Goal: Task Accomplishment & Management: Manage account settings

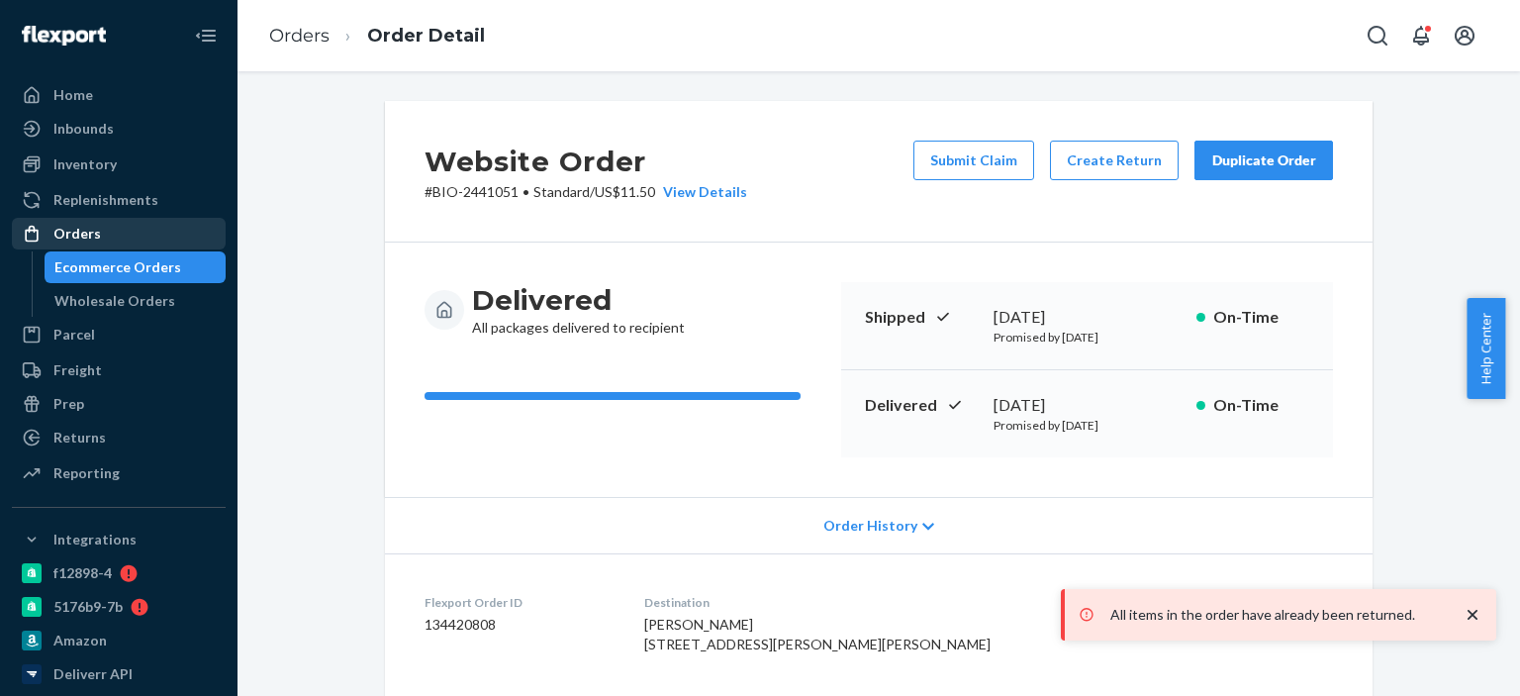
click at [88, 237] on div "Orders" at bounding box center [77, 234] width 48 height 20
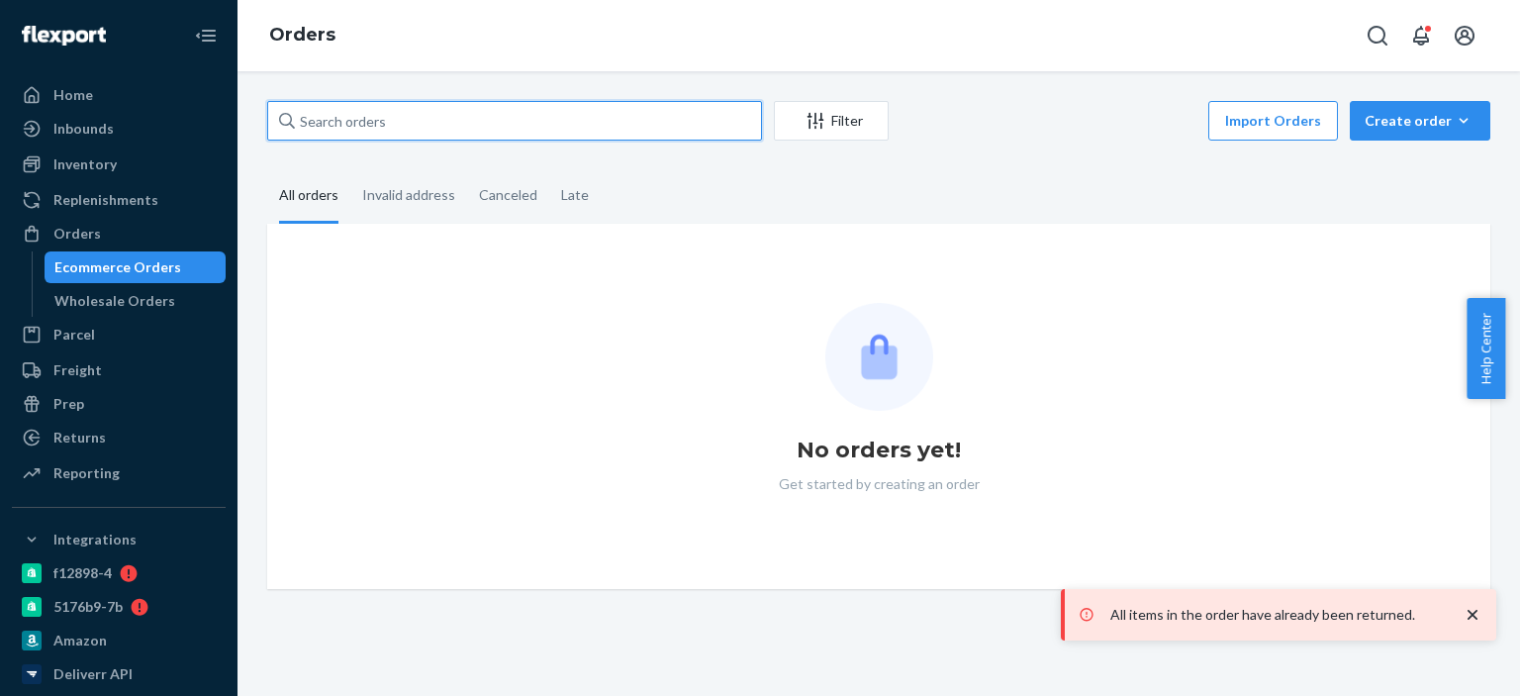
click at [404, 109] on input "text" at bounding box center [514, 121] width 495 height 40
paste input "15069"
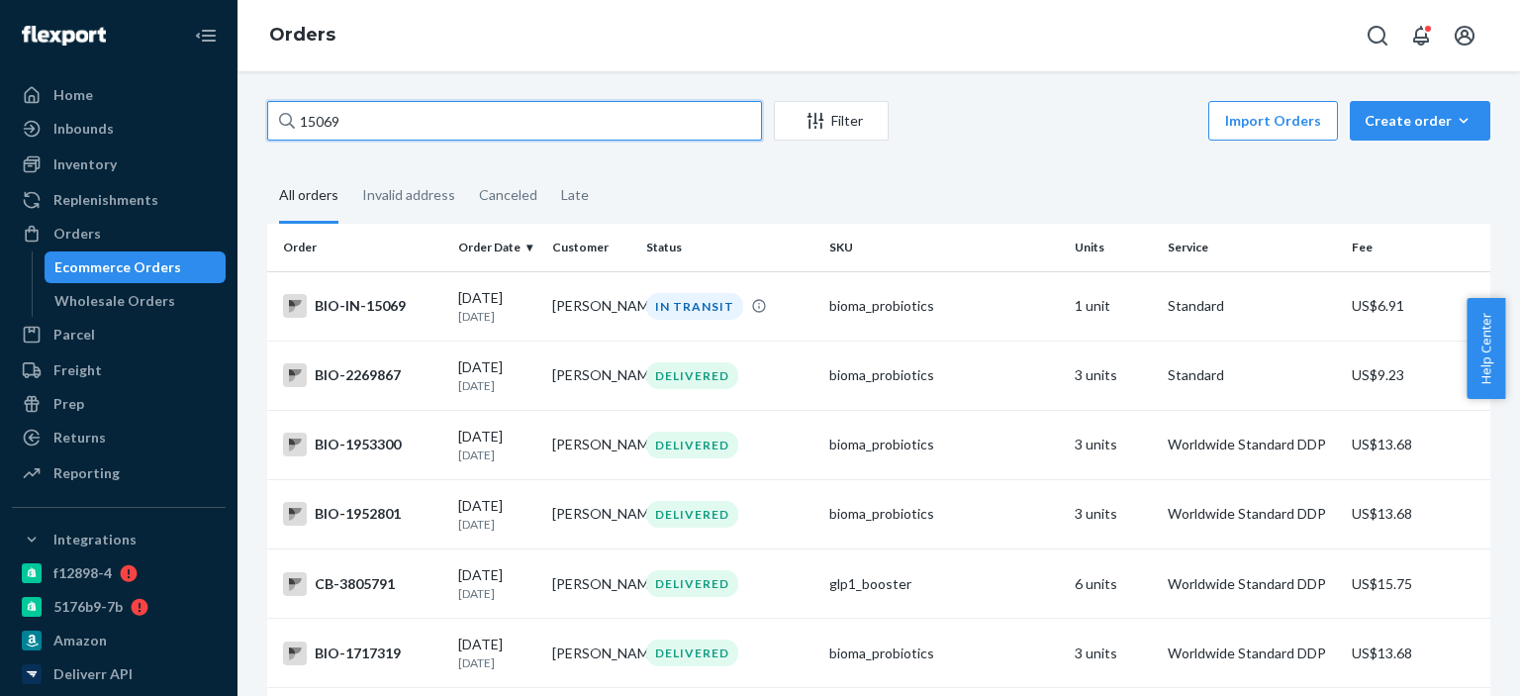
click at [347, 130] on input "15069" at bounding box center [514, 121] width 495 height 40
paste input "[PERSON_NAME]"
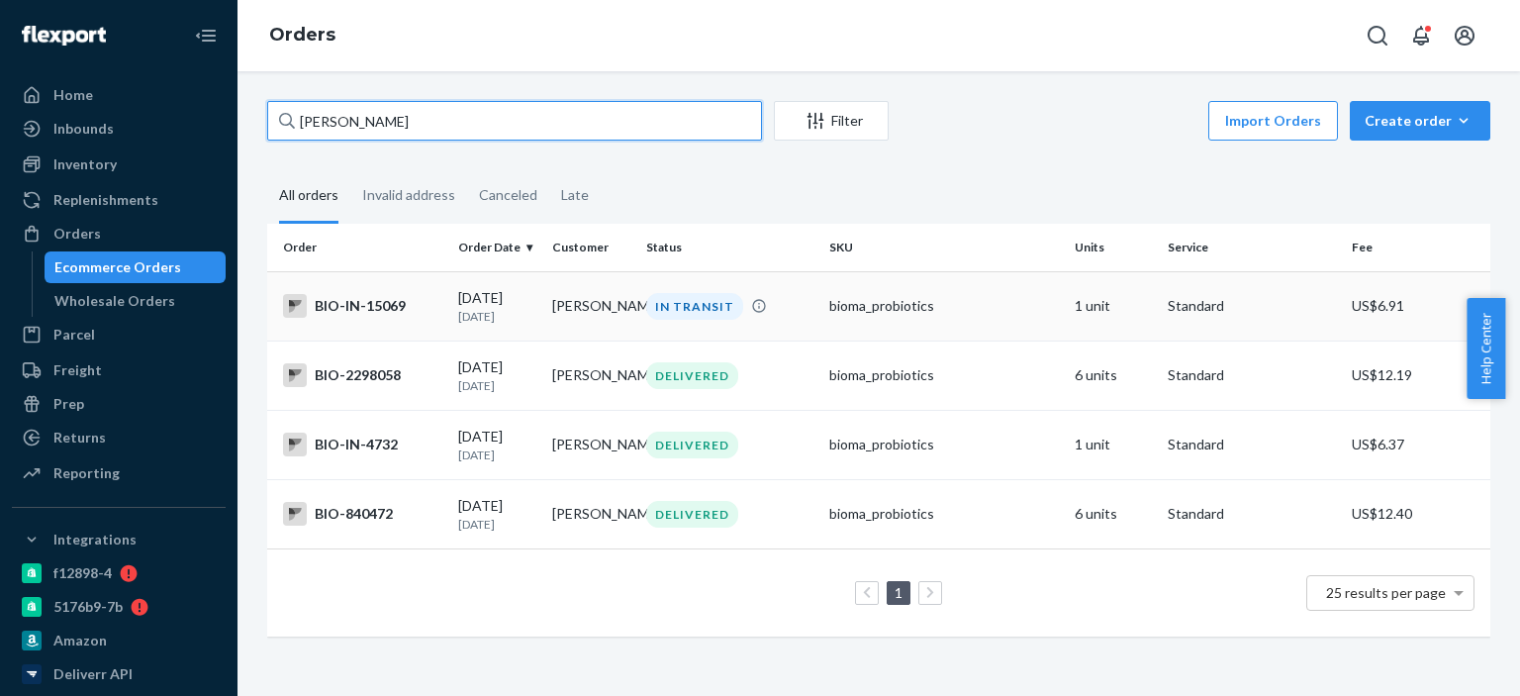
type input "[PERSON_NAME]"
click at [355, 315] on div "BIO-IN-15069" at bounding box center [362, 306] width 159 height 24
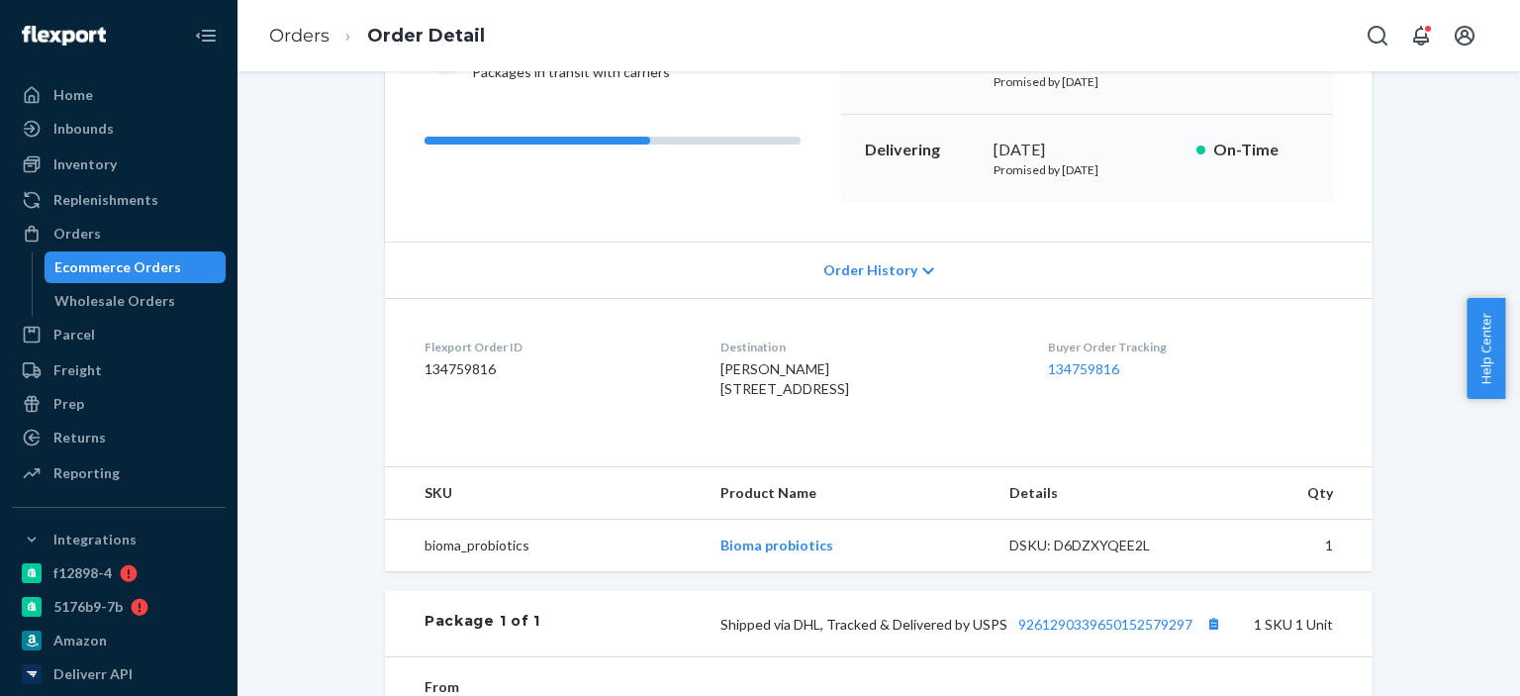
scroll to position [198, 0]
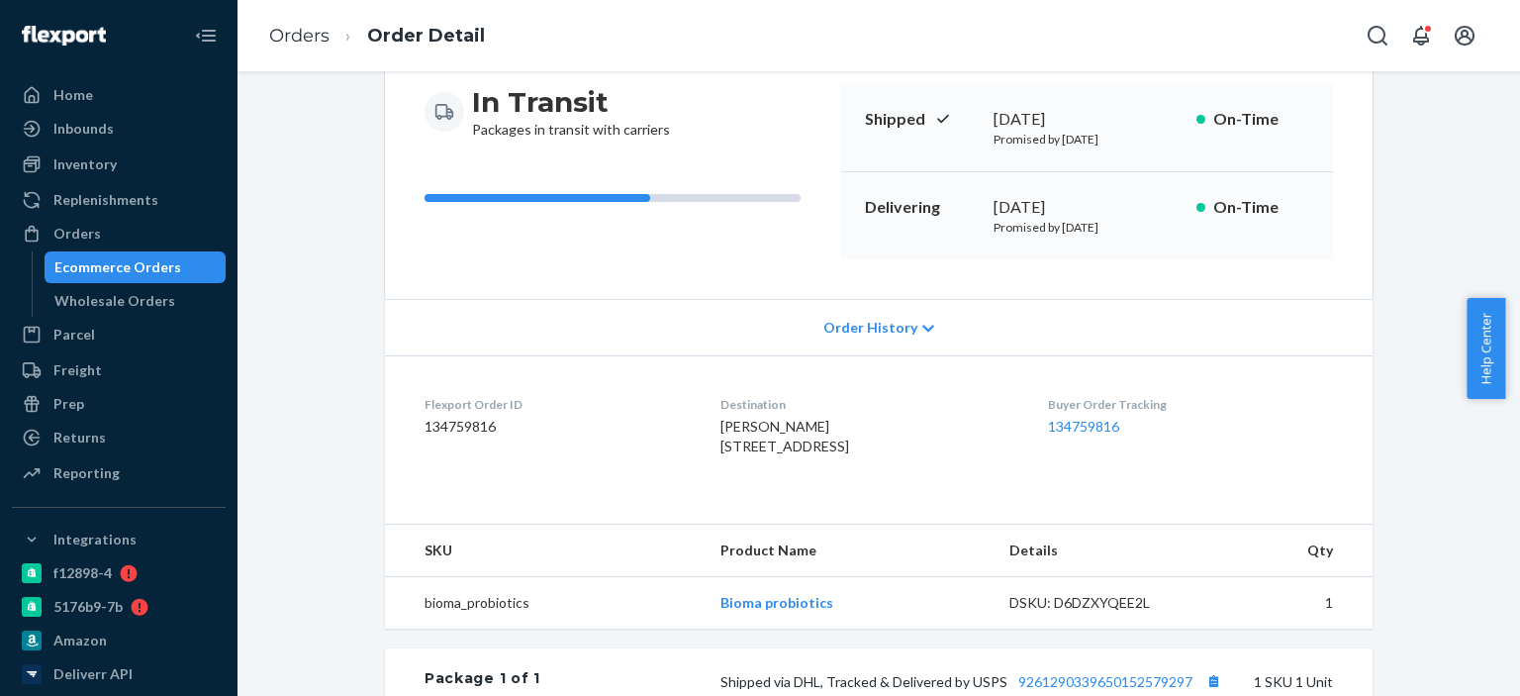
drag, startPoint x: 729, startPoint y: 481, endPoint x: 686, endPoint y: 424, distance: 71.5
click at [686, 424] on dl "Flexport Order ID 134759816 Destination [PERSON_NAME] [STREET_ADDRESS] US Buyer…" at bounding box center [879, 429] width 988 height 148
copy span "[PERSON_NAME] [STREET_ADDRESS]"
click at [100, 237] on div "Orders" at bounding box center [119, 234] width 210 height 28
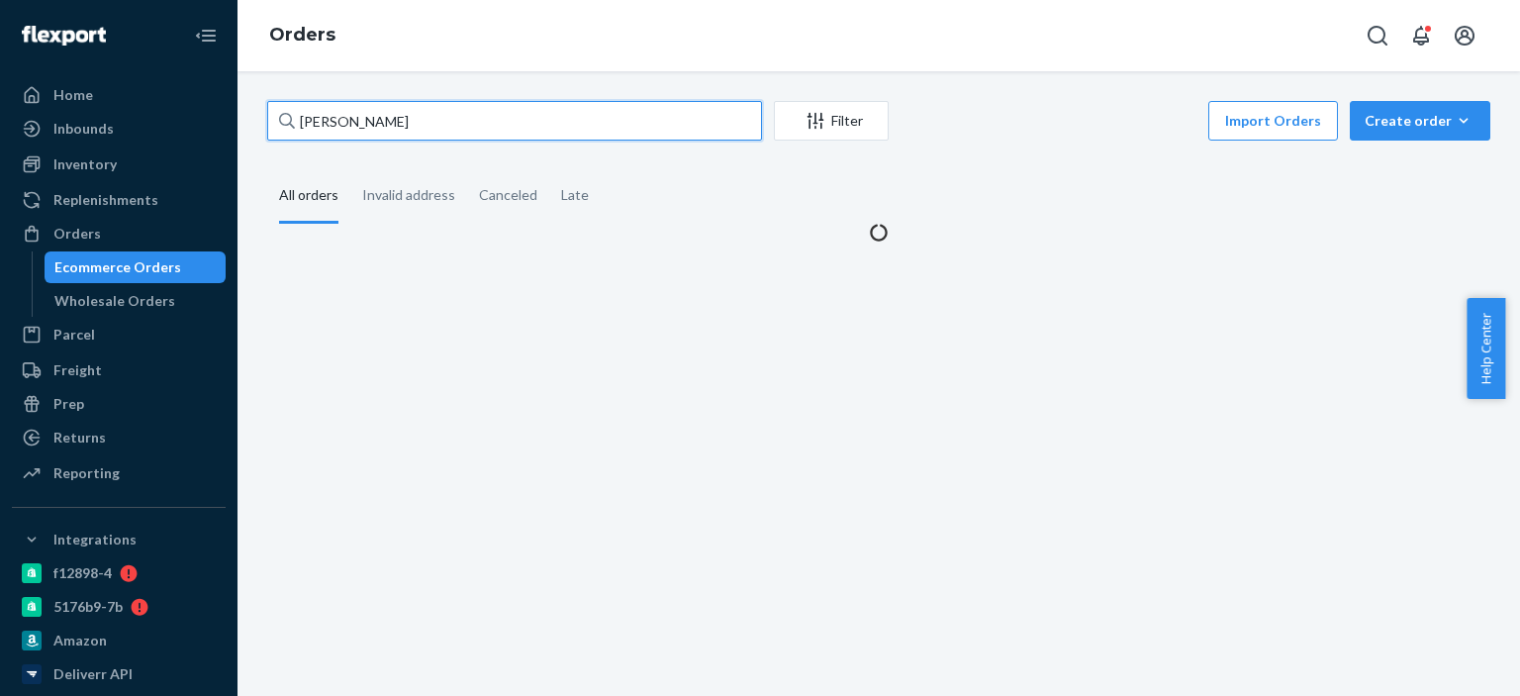
click at [456, 127] on input "[PERSON_NAME]" at bounding box center [514, 121] width 495 height 40
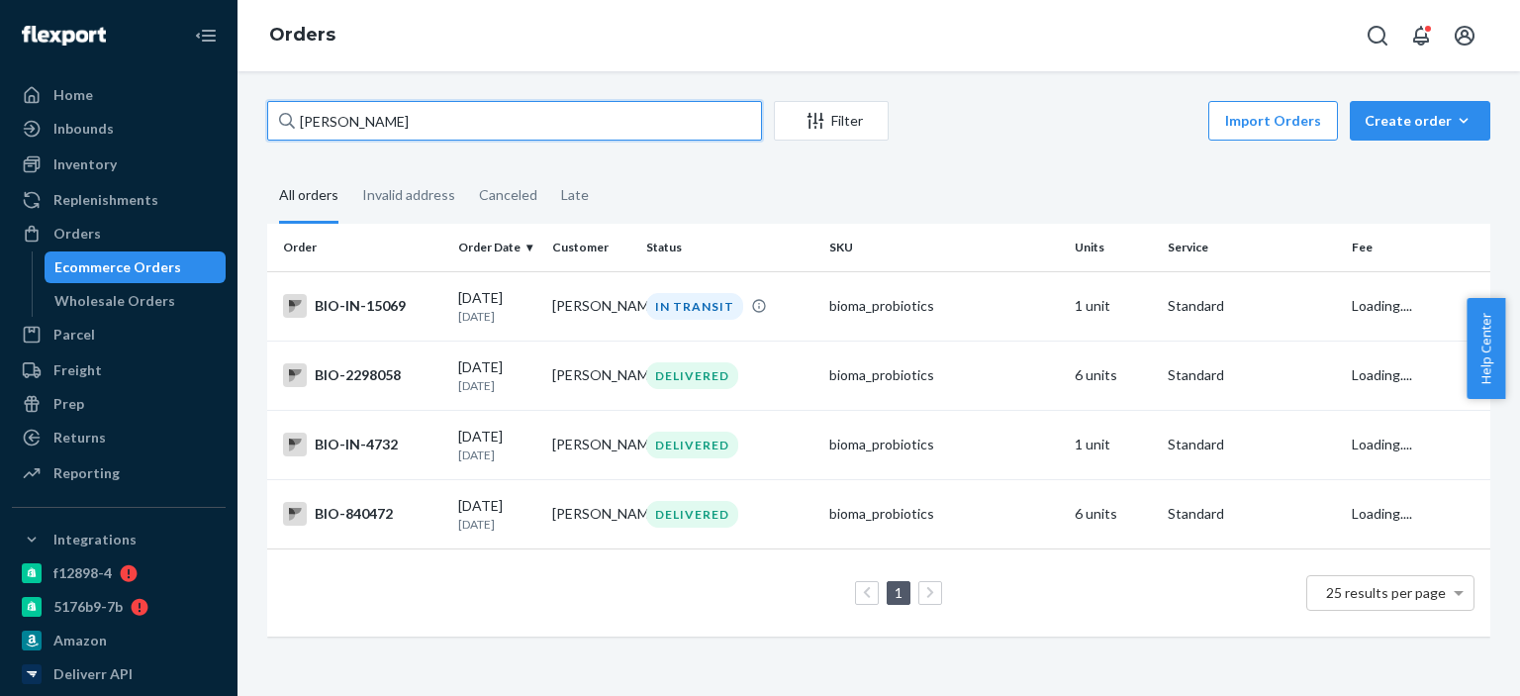
click at [456, 127] on input "[PERSON_NAME]" at bounding box center [514, 121] width 495 height 40
paste input "2489279"
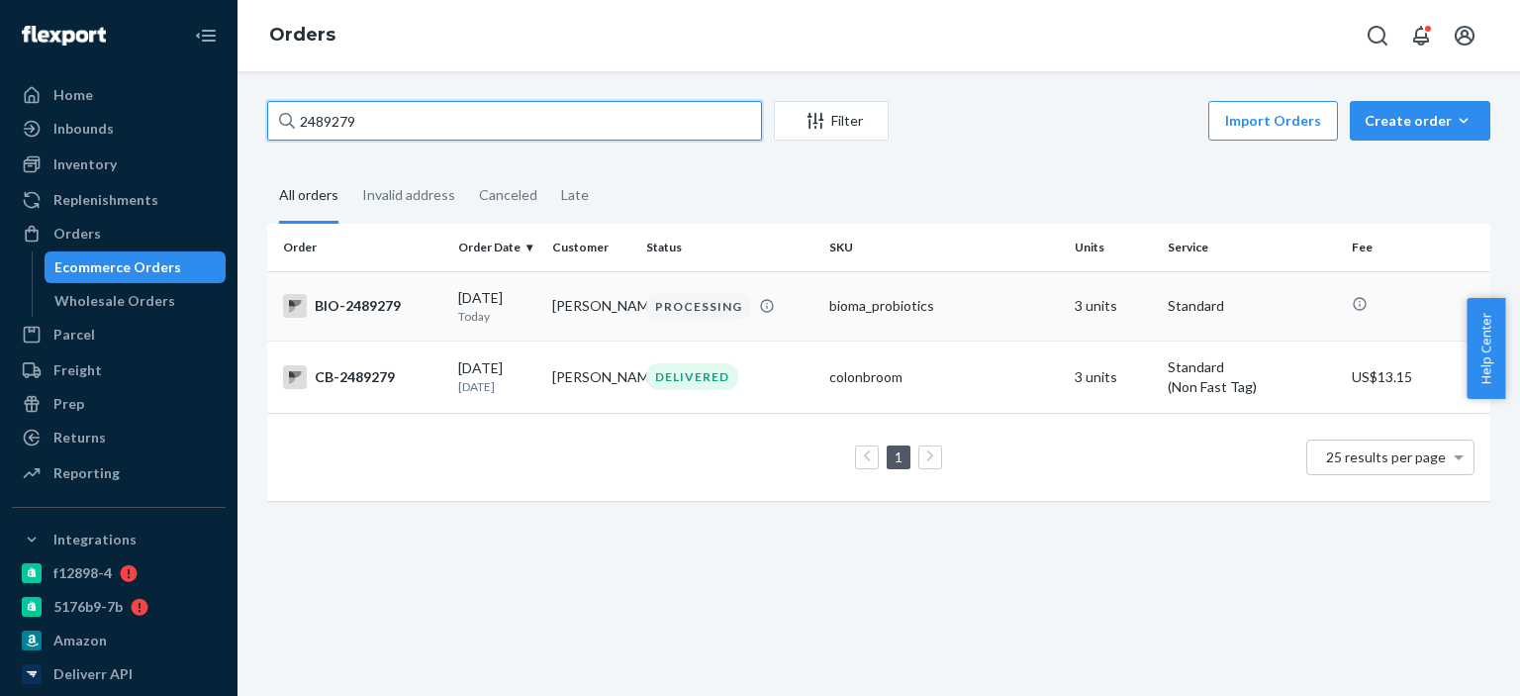
type input "2489279"
click at [378, 304] on div "BIO-2489279" at bounding box center [362, 306] width 159 height 24
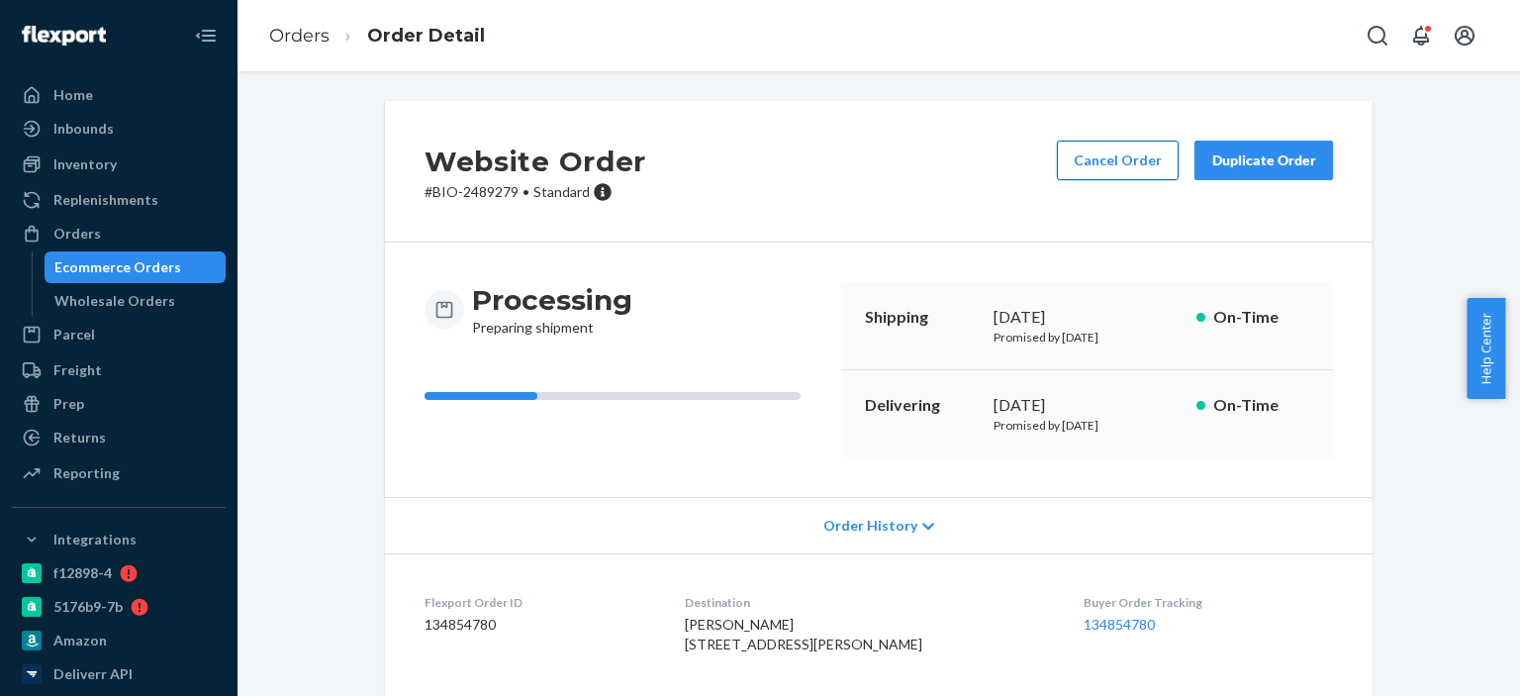
click at [1094, 158] on button "Cancel Order" at bounding box center [1118, 161] width 122 height 40
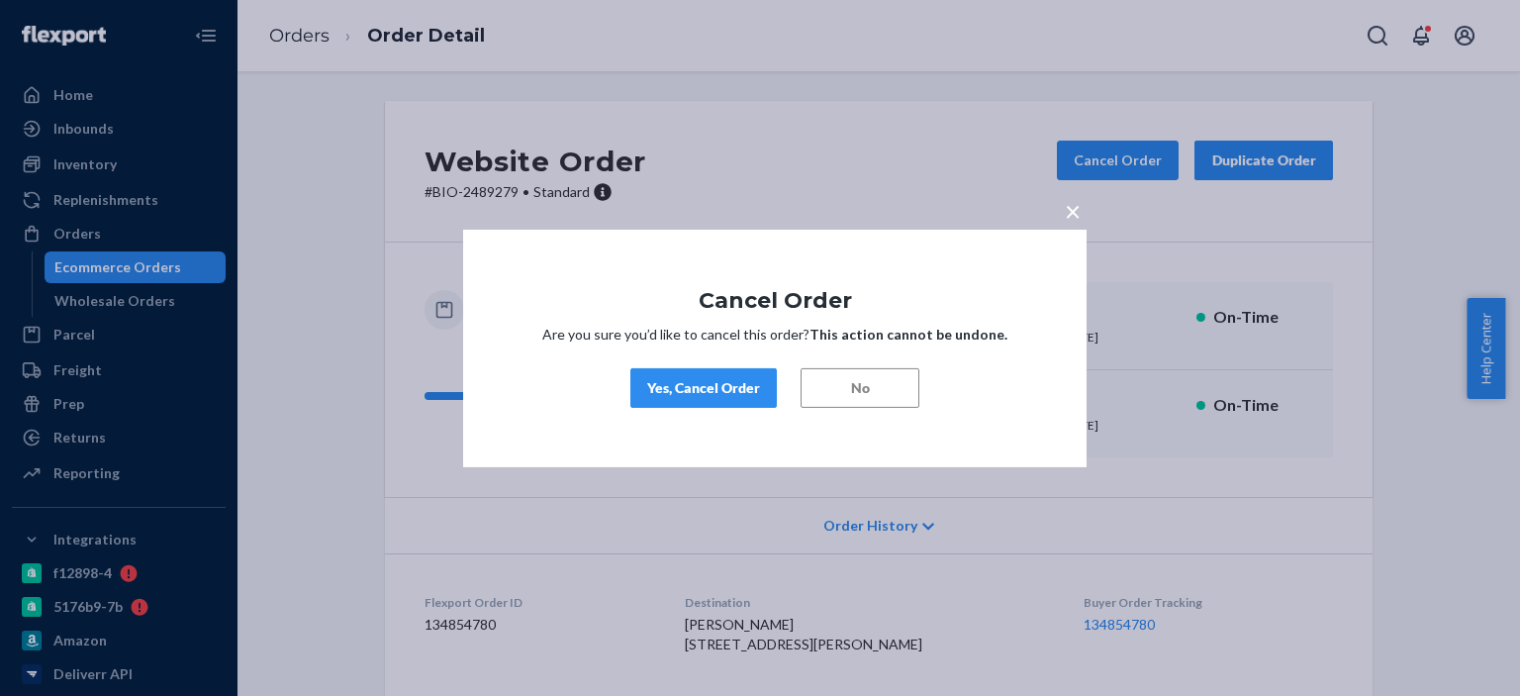
click at [729, 395] on div "Yes, Cancel Order" at bounding box center [703, 388] width 113 height 20
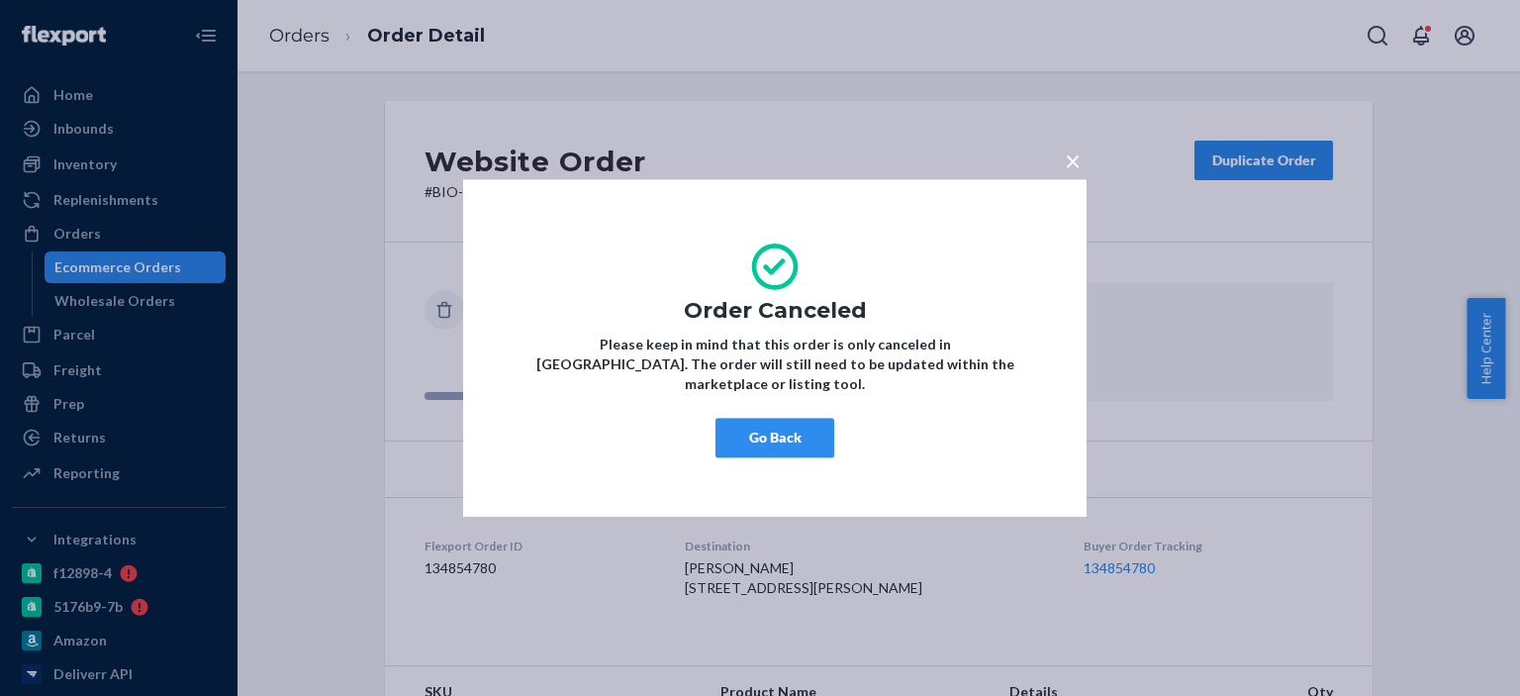
click at [1082, 173] on button "×" at bounding box center [1073, 157] width 28 height 35
